Goal: Navigation & Orientation: Find specific page/section

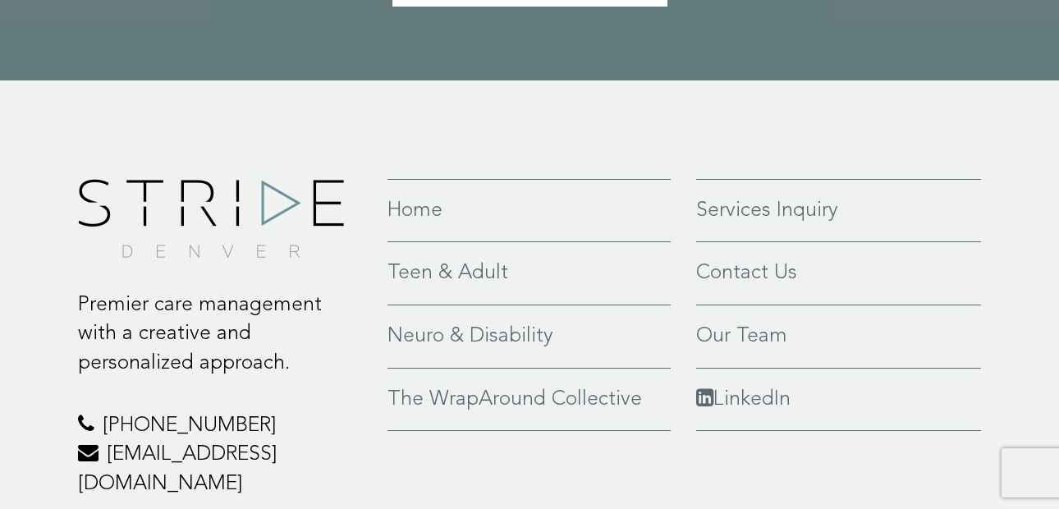
scroll to position [3745, 0]
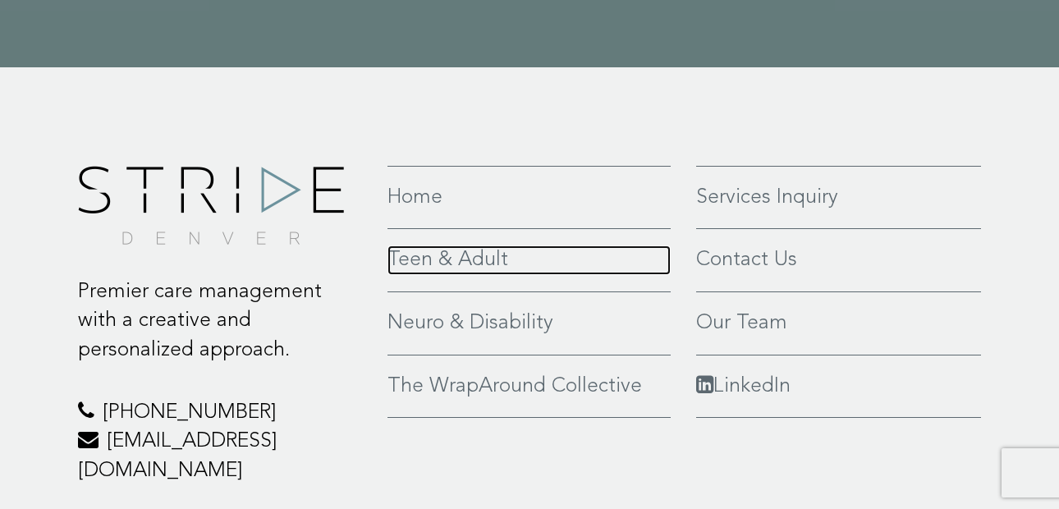
click at [452, 246] on link "Teen & Adult" at bounding box center [529, 261] width 283 height 30
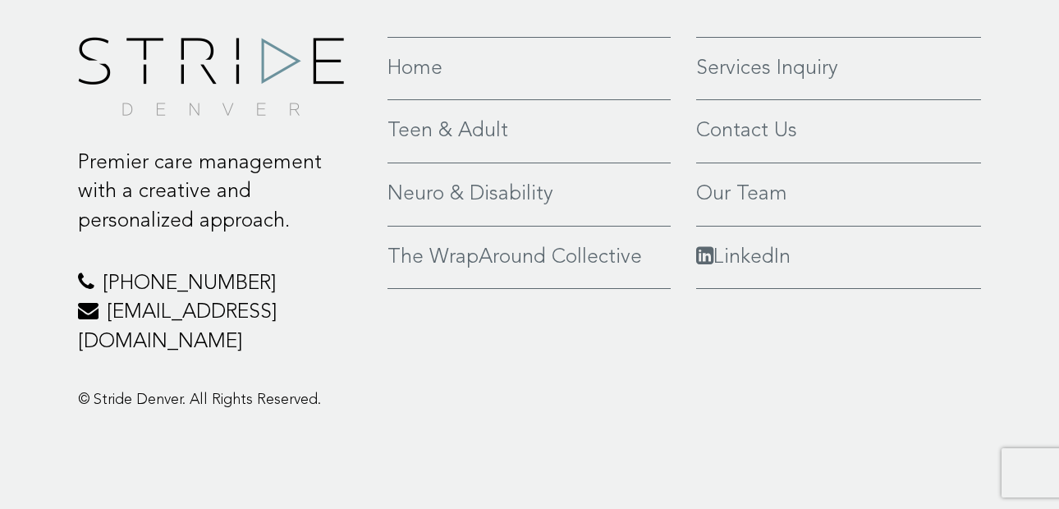
scroll to position [4329, 0]
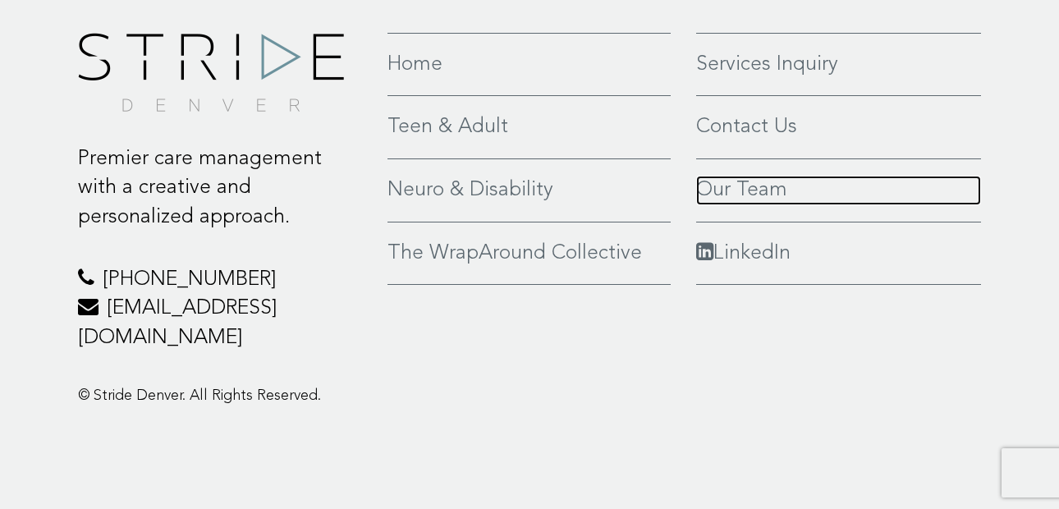
click at [757, 205] on link "Our Team" at bounding box center [838, 191] width 285 height 30
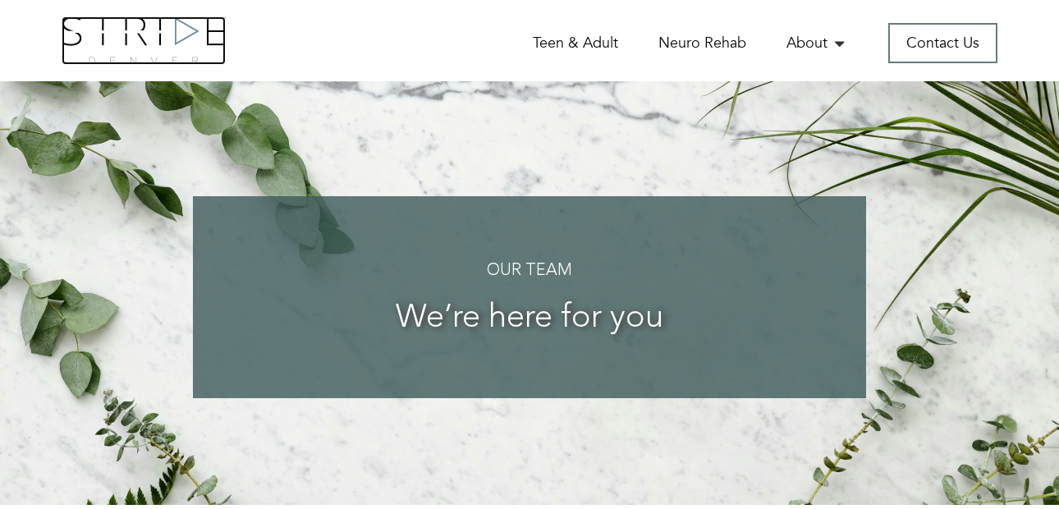
click at [166, 31] on img at bounding box center [144, 40] width 164 height 48
